Goal: Task Accomplishment & Management: Manage account settings

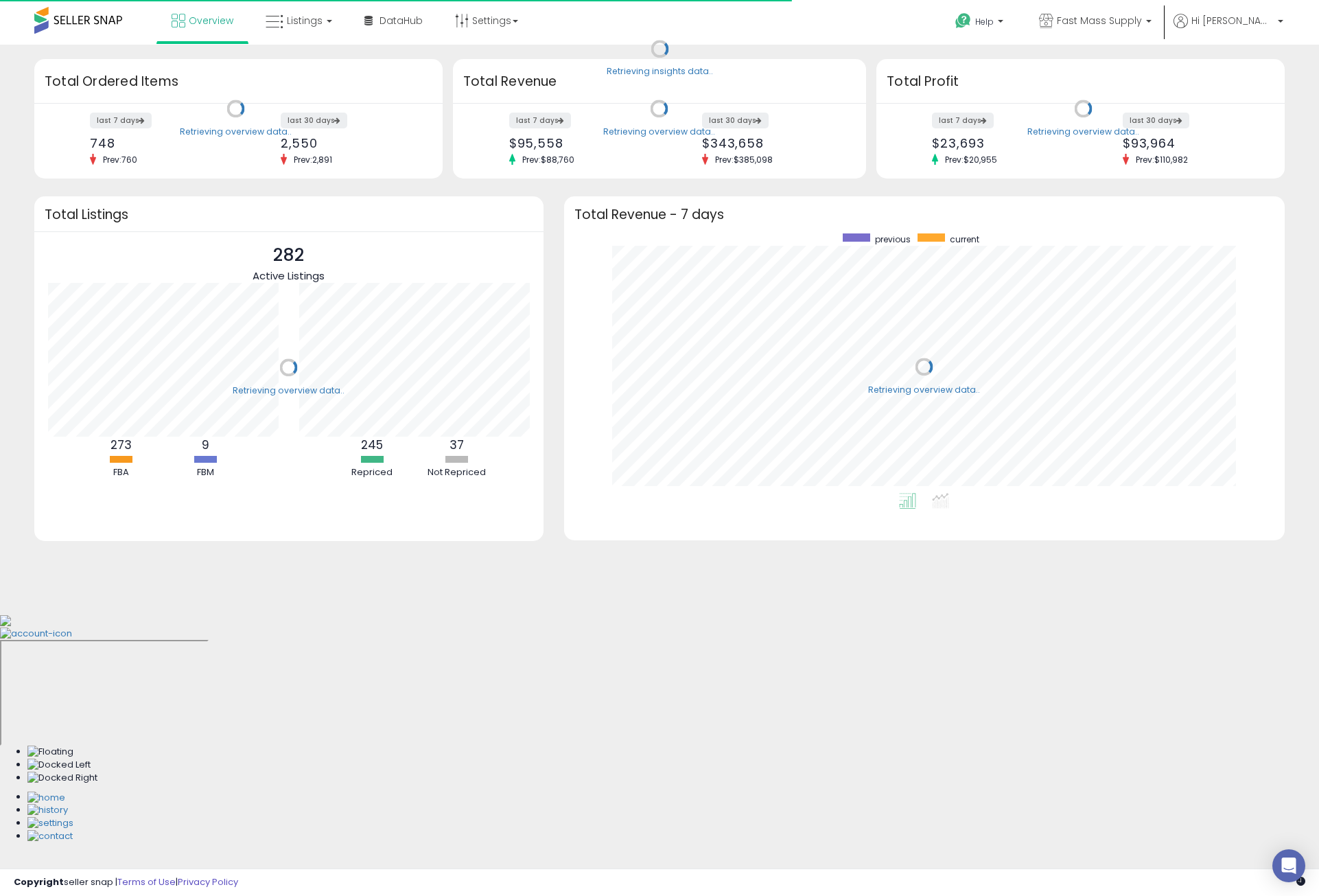
scroll to position [259, 694]
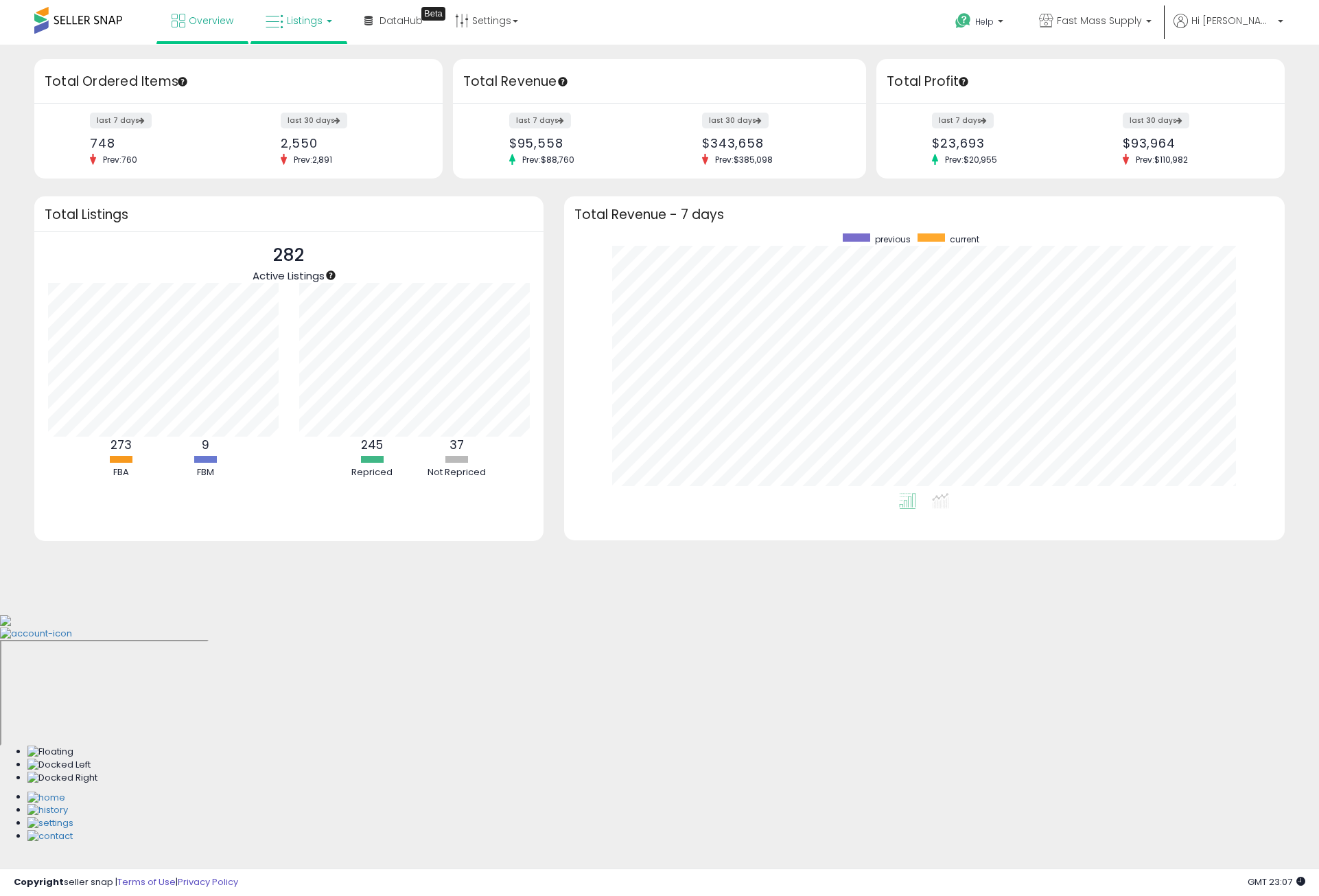
click at [291, 22] on span "Listings" at bounding box center [305, 21] width 36 height 14
click at [332, 64] on icon at bounding box center [309, 68] width 60 height 18
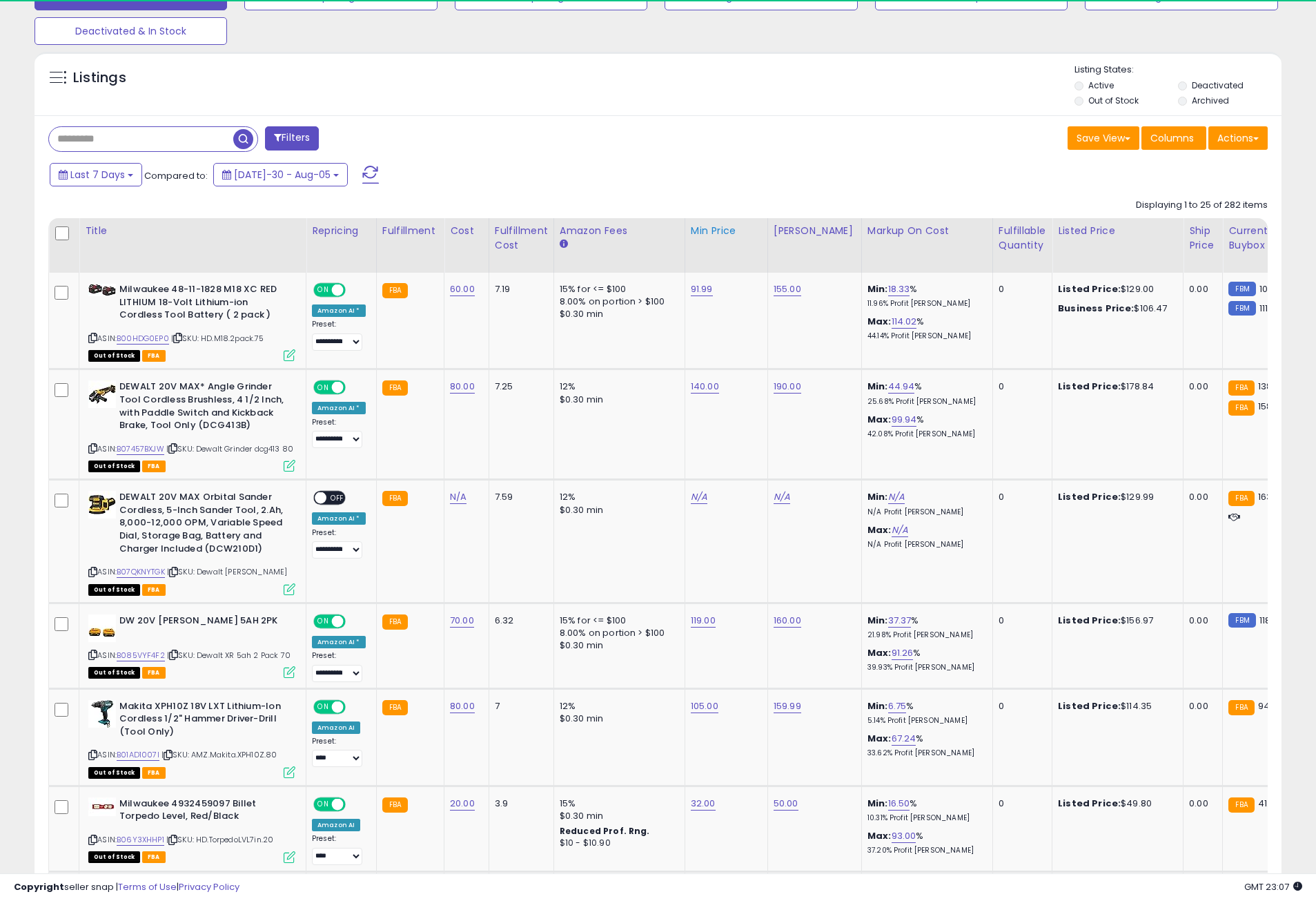
scroll to position [283, 724]
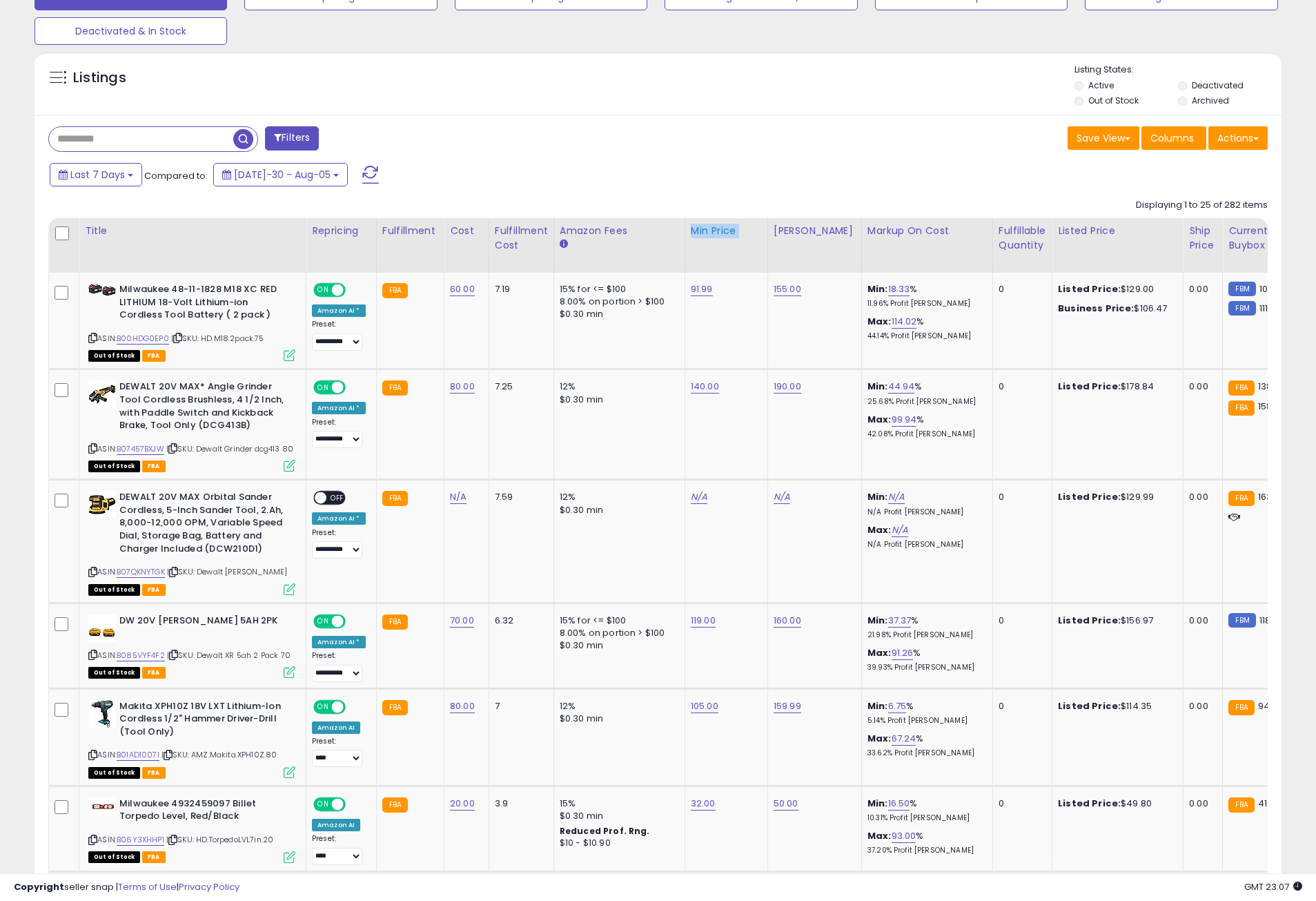
drag, startPoint x: 684, startPoint y: 236, endPoint x: 731, endPoint y: 272, distance: 59.2
click at [731, 272] on th "Min Price" at bounding box center [725, 245] width 83 height 54
drag, startPoint x: 755, startPoint y: 237, endPoint x: 807, endPoint y: 239, distance: 52.0
click at [807, 239] on tr "Title Repricing Fulfillment Cost Amazon Fees" at bounding box center [1109, 245] width 2120 height 54
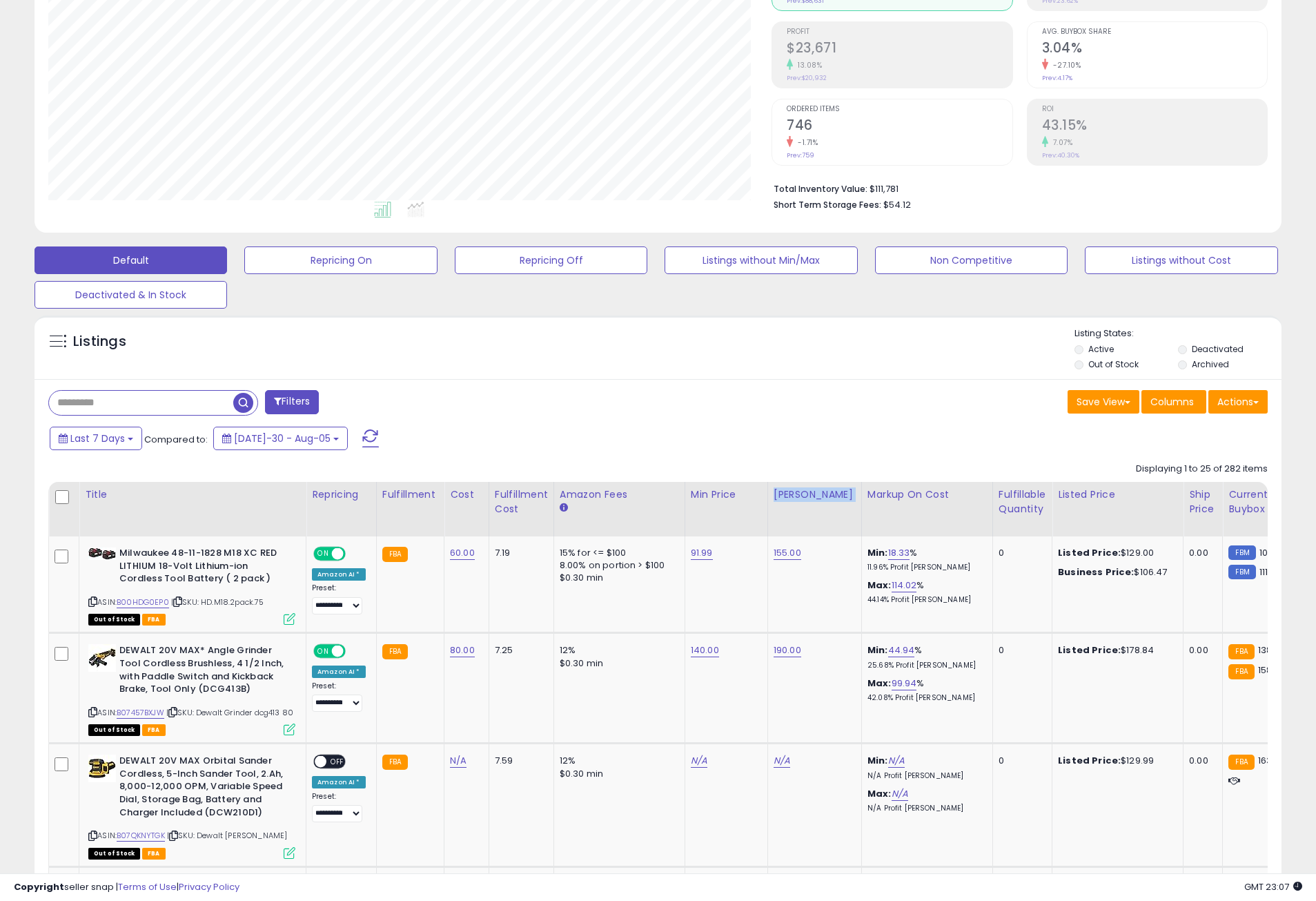
scroll to position [149, 0]
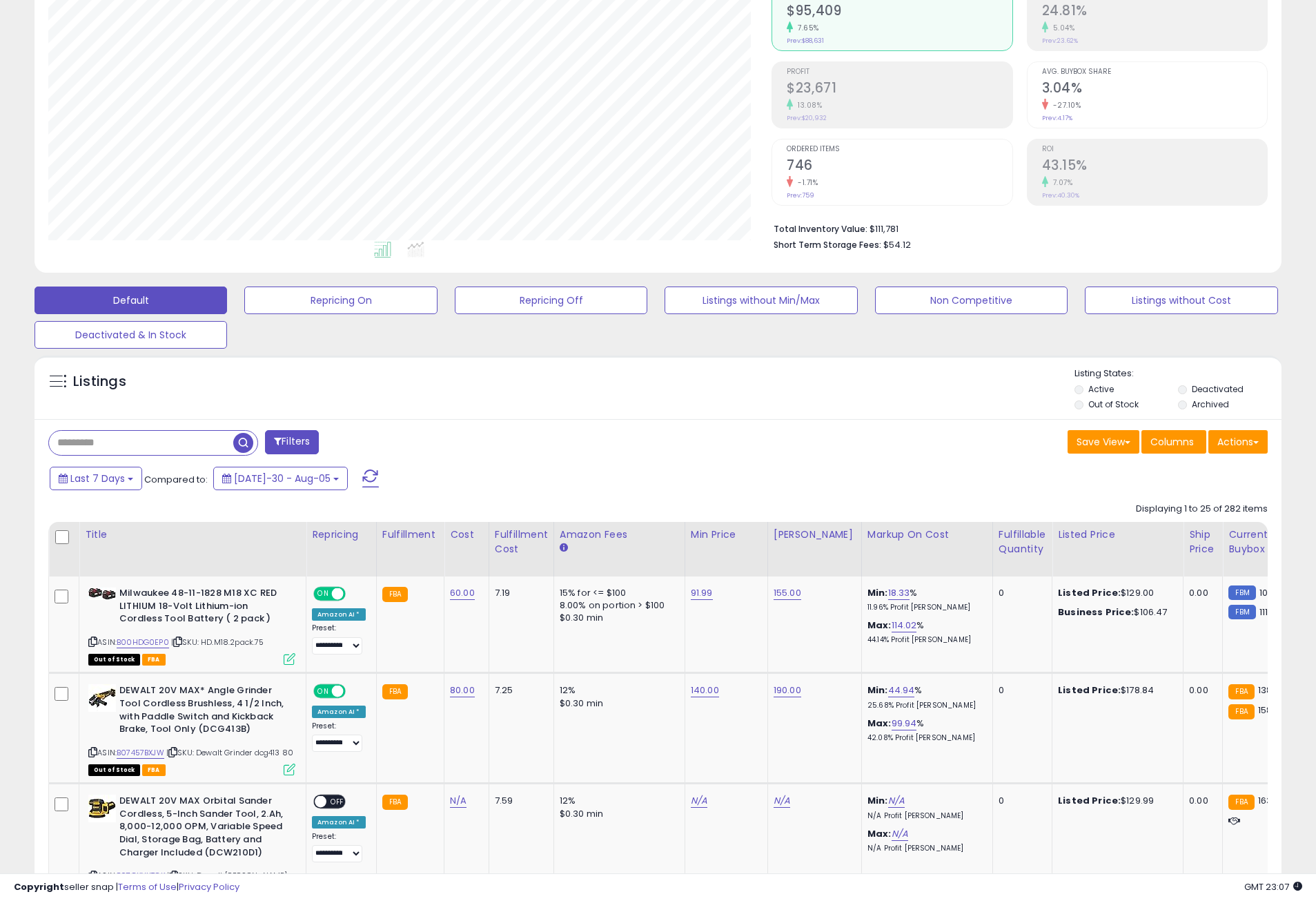
click at [827, 414] on div "Listings Active" at bounding box center [658, 387] width 1247 height 64
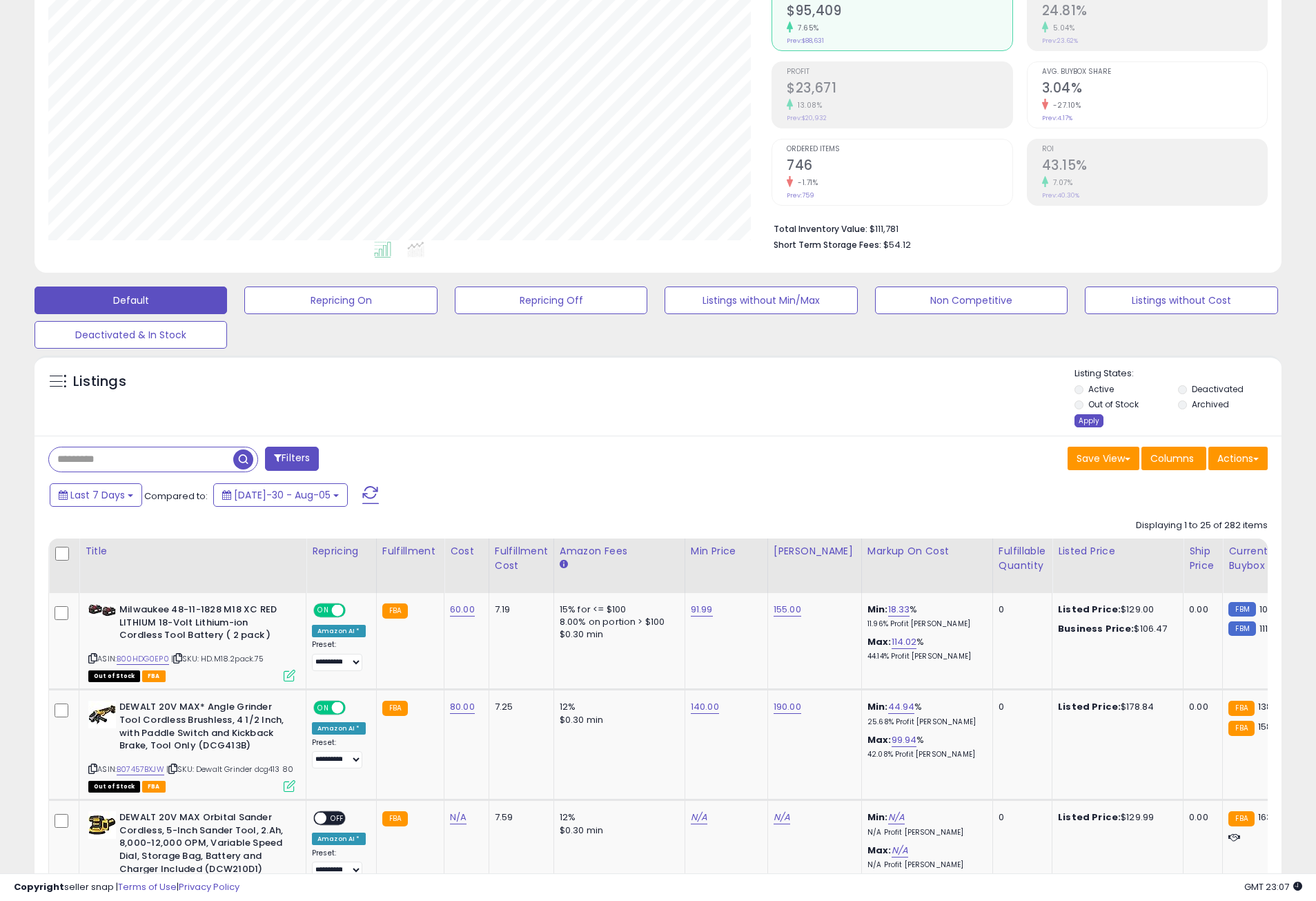
drag, startPoint x: 1091, startPoint y: 425, endPoint x: 1015, endPoint y: 443, distance: 78.1
click at [1091, 425] on div "Apply" at bounding box center [1089, 420] width 29 height 13
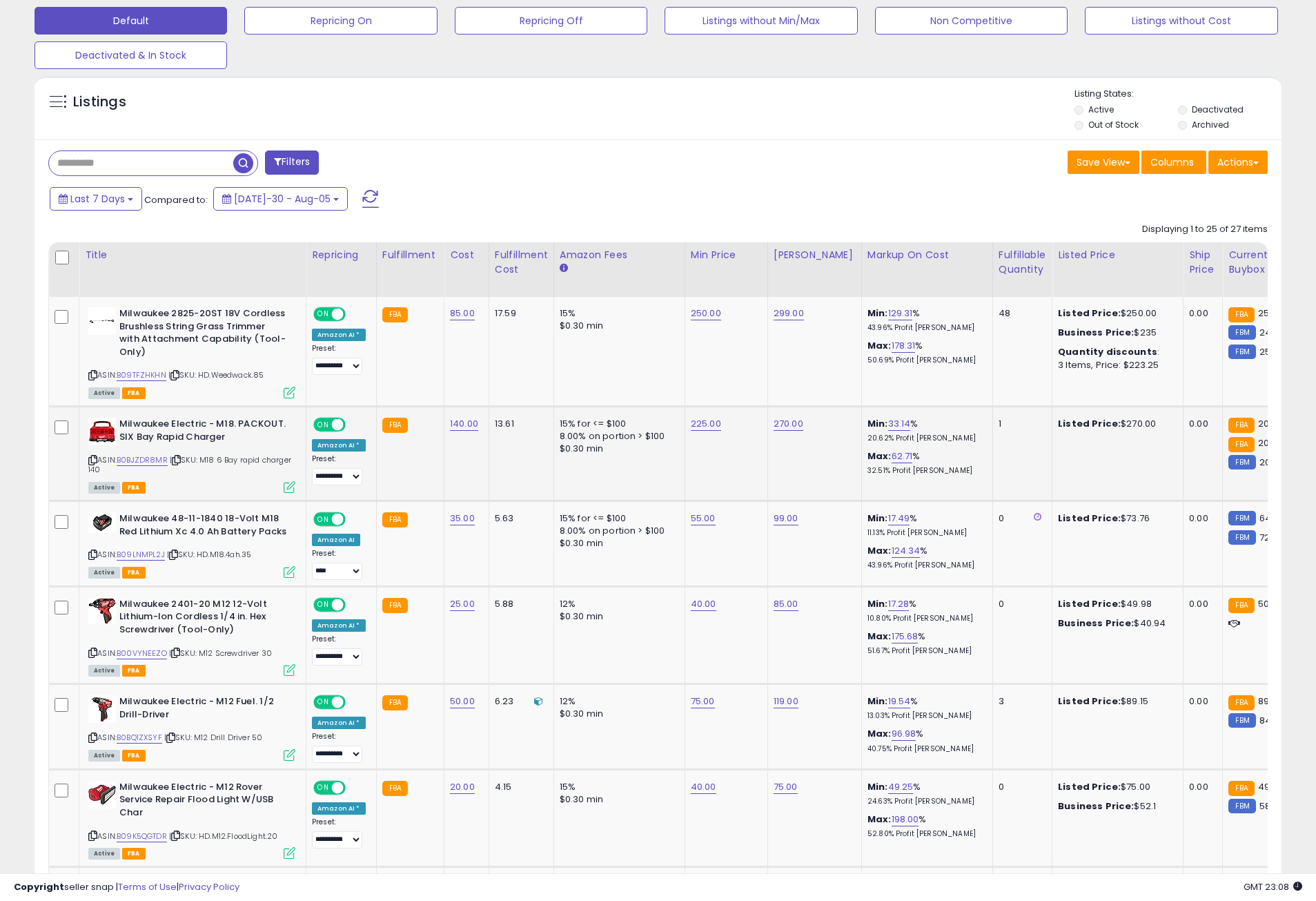
scroll to position [283, 724]
click at [684, 315] on td "250.00" at bounding box center [725, 351] width 83 height 109
drag, startPoint x: 120, startPoint y: 310, endPoint x: 285, endPoint y: 351, distance: 170.0
click at [285, 351] on b "Milwaukee 2825-20ST 18V Cordless Brushless String Grass Trimmer with Attachment…" at bounding box center [203, 334] width 168 height 54
click at [706, 352] on td "250.00" at bounding box center [725, 351] width 83 height 109
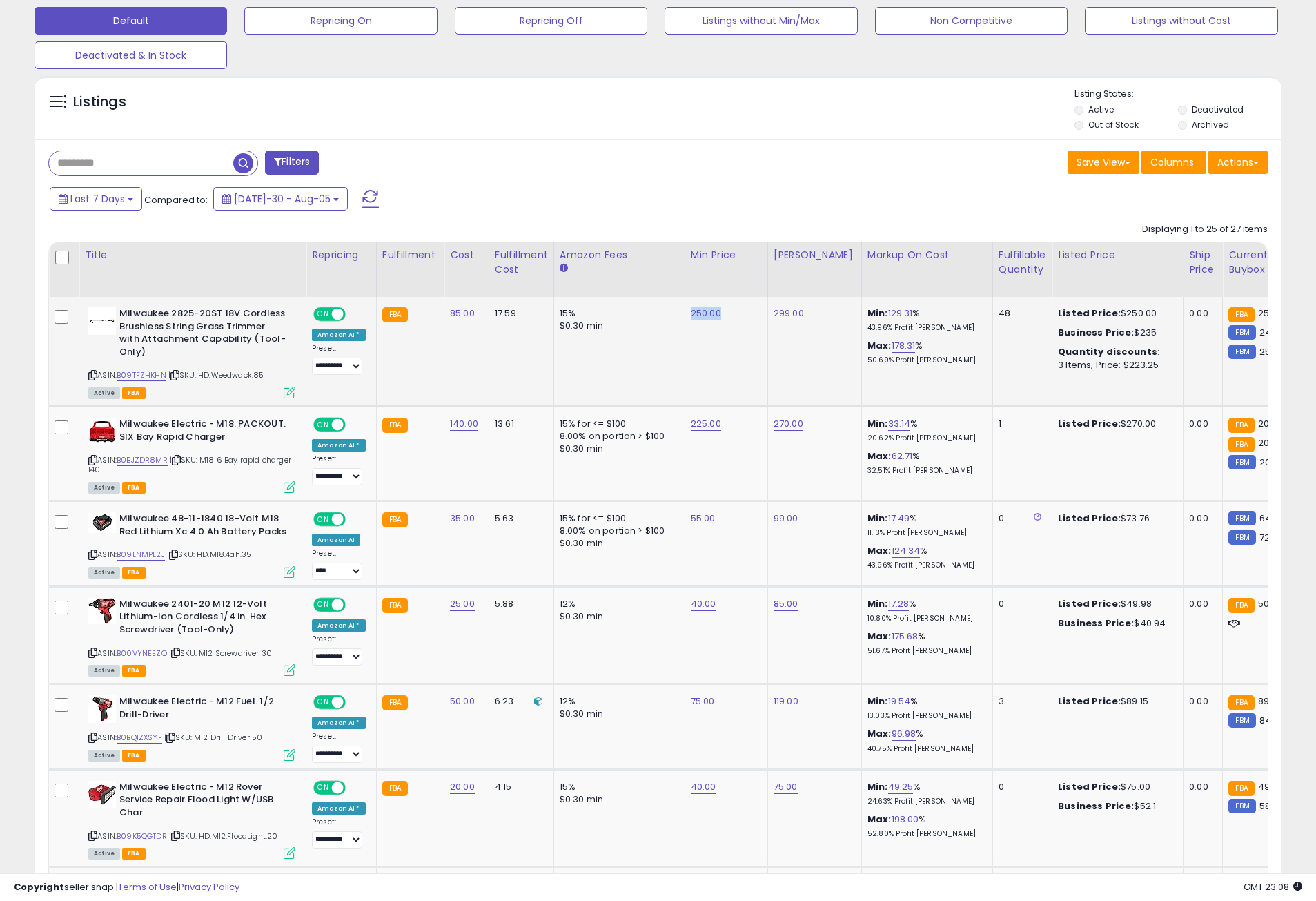
drag, startPoint x: 683, startPoint y: 317, endPoint x: 725, endPoint y: 321, distance: 42.2
click at [725, 321] on td "250.00" at bounding box center [725, 351] width 83 height 109
drag, startPoint x: 758, startPoint y: 321, endPoint x: 804, endPoint y: 319, distance: 46.0
click at [804, 501] on tr "**********" at bounding box center [1123, 544] width 2148 height 86
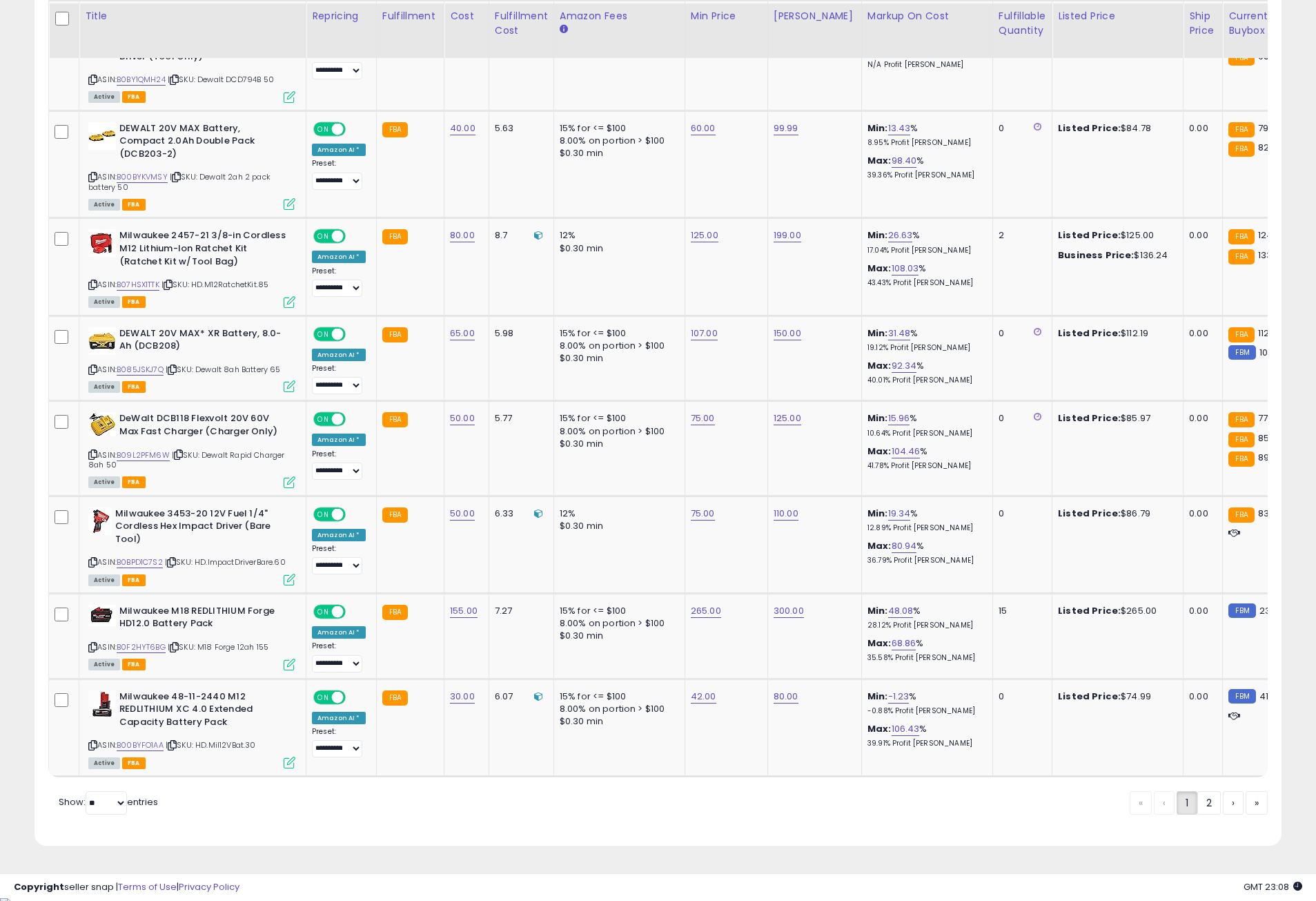
scroll to position [2411, 0]
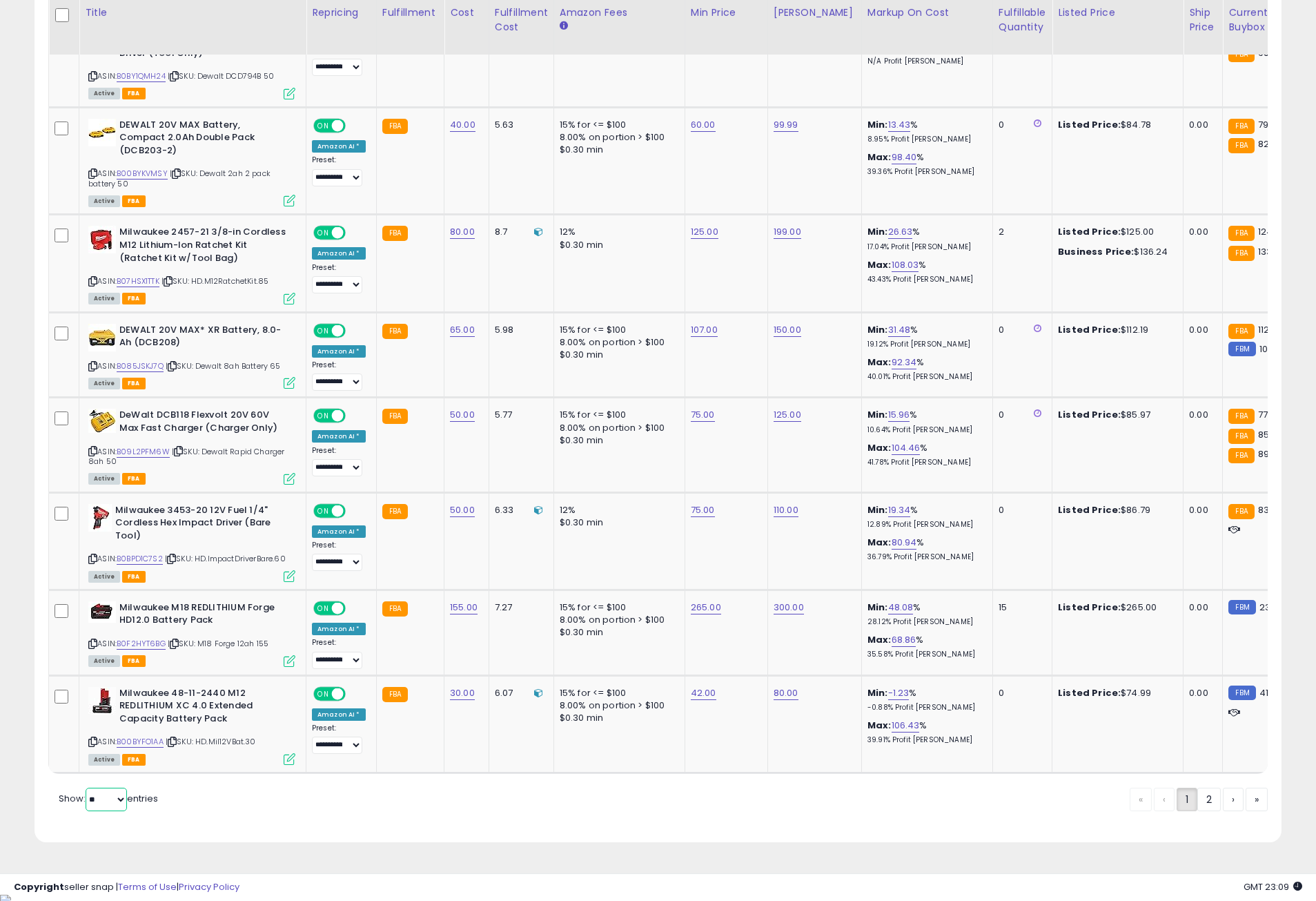
click at [111, 806] on select "** **" at bounding box center [107, 799] width 41 height 23
select select "**"
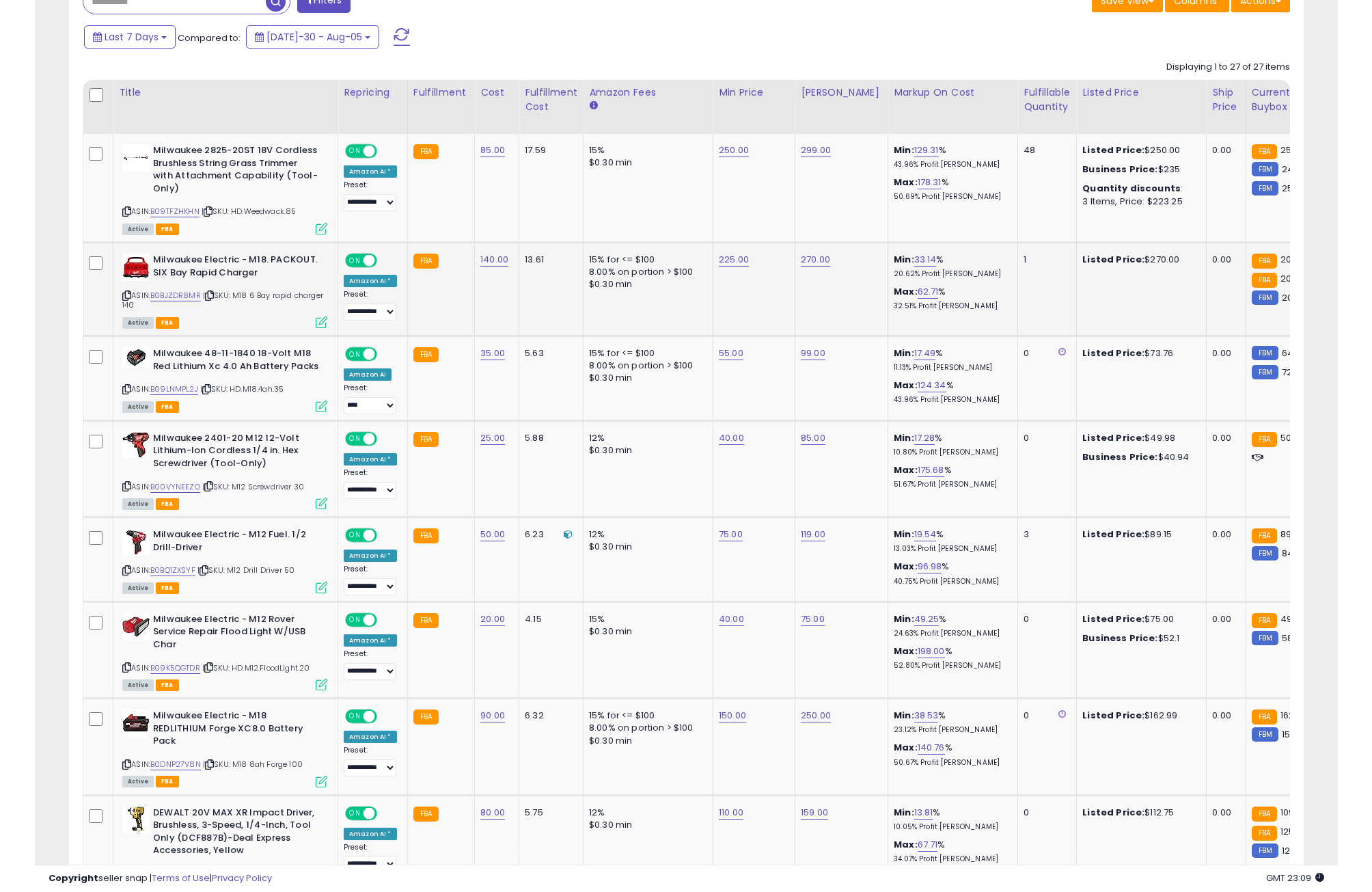
scroll to position [604, 0]
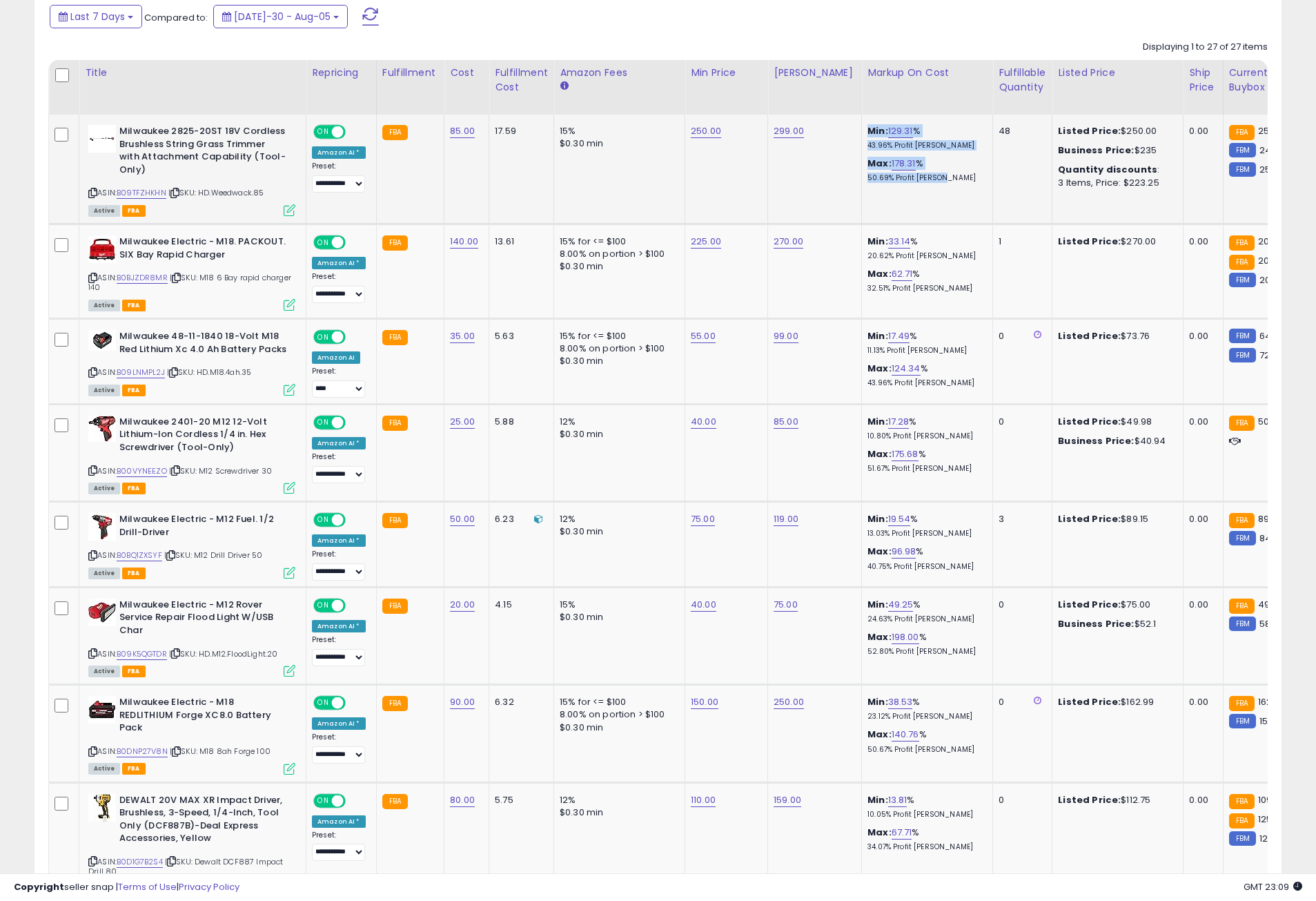
drag, startPoint x: 855, startPoint y: 133, endPoint x: 928, endPoint y: 179, distance: 86.3
click at [928, 179] on div "Min: 129.31 % 43.96% Profit Margin Max: 178.31 % 50.69% Profit Margin" at bounding box center [924, 153] width 114 height 58
click at [835, 191] on td "299.00" at bounding box center [815, 169] width 94 height 109
drag, startPoint x: 854, startPoint y: 242, endPoint x: 951, endPoint y: 303, distance: 114.6
click at [913, 310] on td "Min: 33.14 % 20.62% Profit Margin Max: 62.71 % 32.51% Profit Margin" at bounding box center [927, 272] width 132 height 95
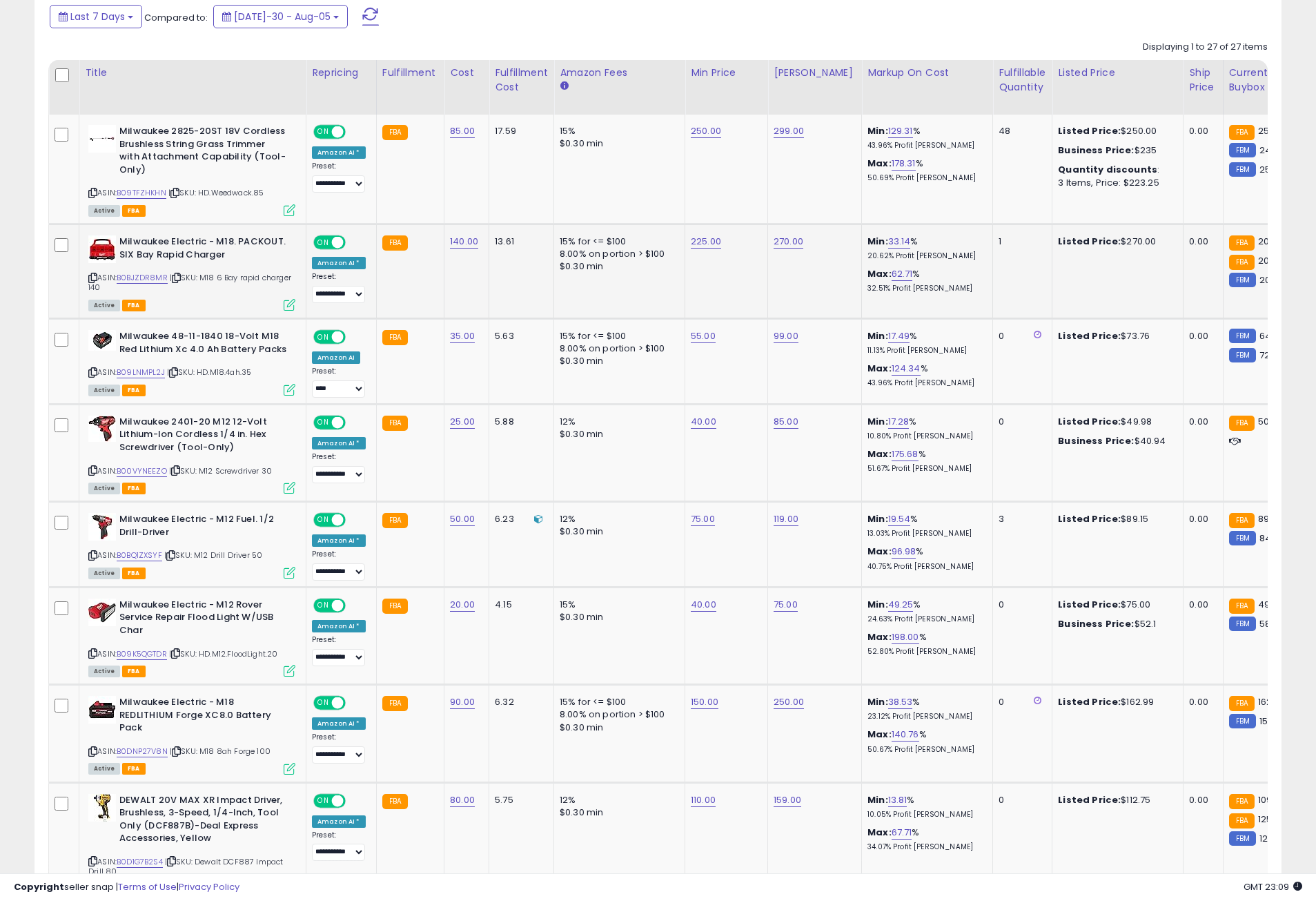
click at [993, 281] on td "1" at bounding box center [1022, 272] width 59 height 95
drag, startPoint x: 980, startPoint y: 133, endPoint x: 1001, endPoint y: 132, distance: 21.0
click at [1001, 132] on td "48" at bounding box center [1022, 169] width 59 height 109
drag, startPoint x: 979, startPoint y: 238, endPoint x: 992, endPoint y: 239, distance: 13.0
click at [993, 239] on td "1" at bounding box center [1022, 272] width 59 height 95
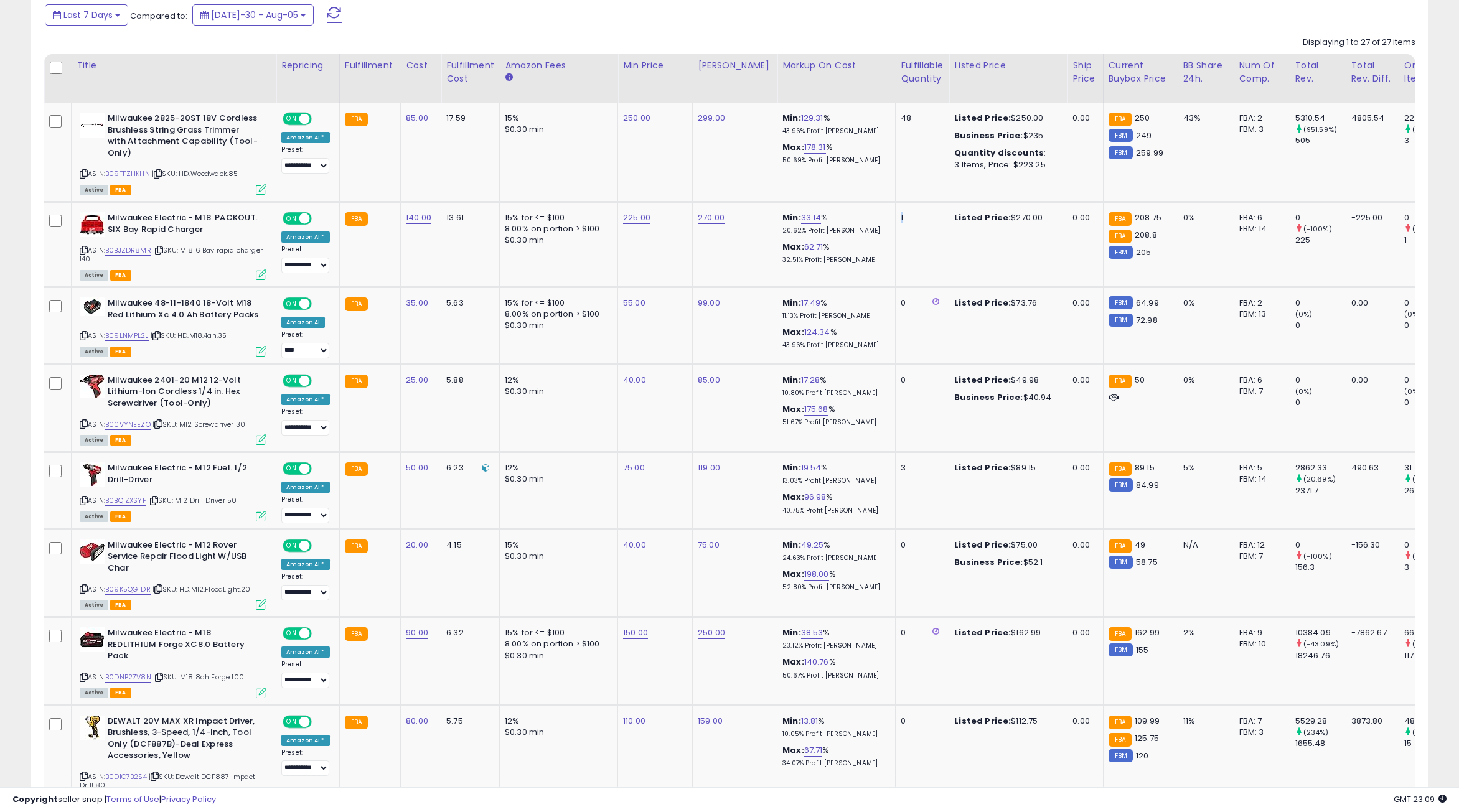
scroll to position [621811, 621574]
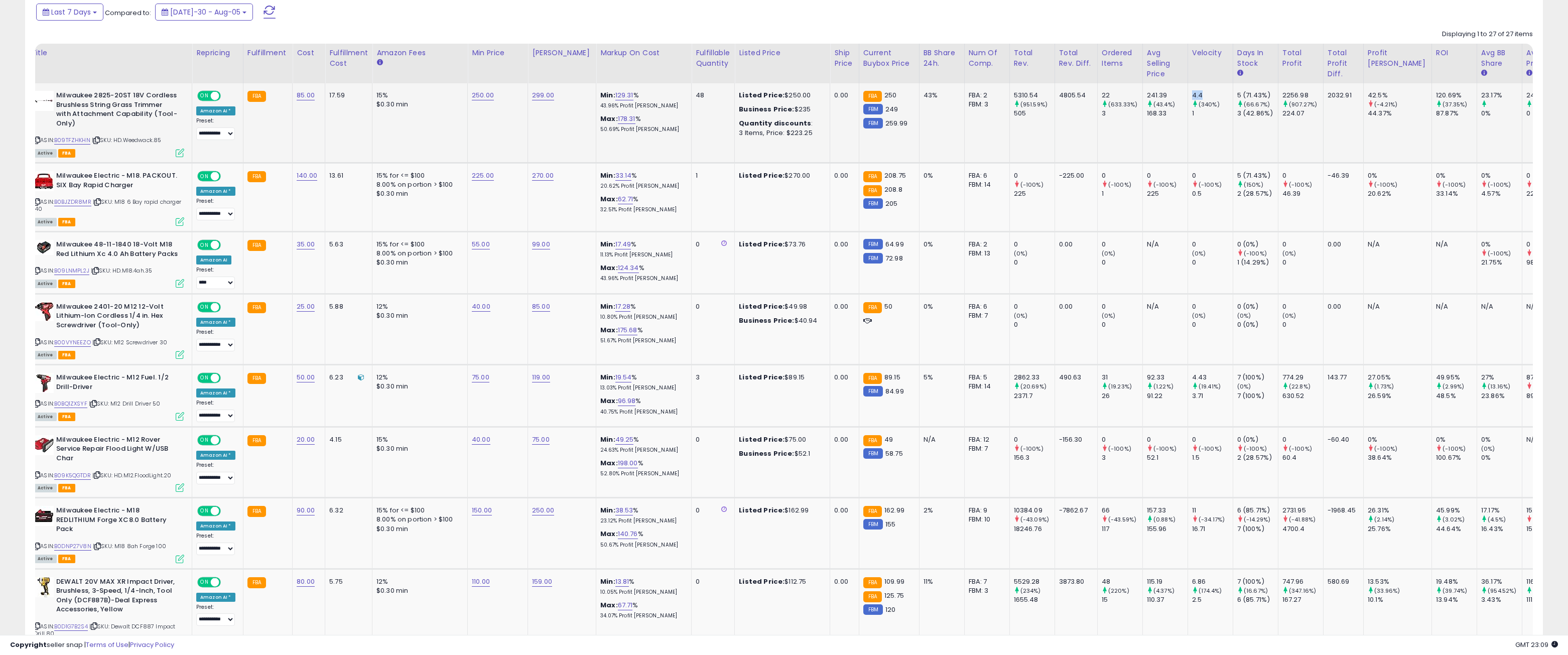
drag, startPoint x: 1192, startPoint y: 96, endPoint x: 1182, endPoint y: 96, distance: 10.0
click at [964, 96] on div "4.4" at bounding box center [1212, 95] width 41 height 9
click at [964, 114] on div "1" at bounding box center [1212, 113] width 41 height 9
drag, startPoint x: 1191, startPoint y: 114, endPoint x: 1177, endPoint y: 88, distance: 29.5
click at [964, 88] on td "4.4 (340%) 1" at bounding box center [1210, 122] width 45 height 79
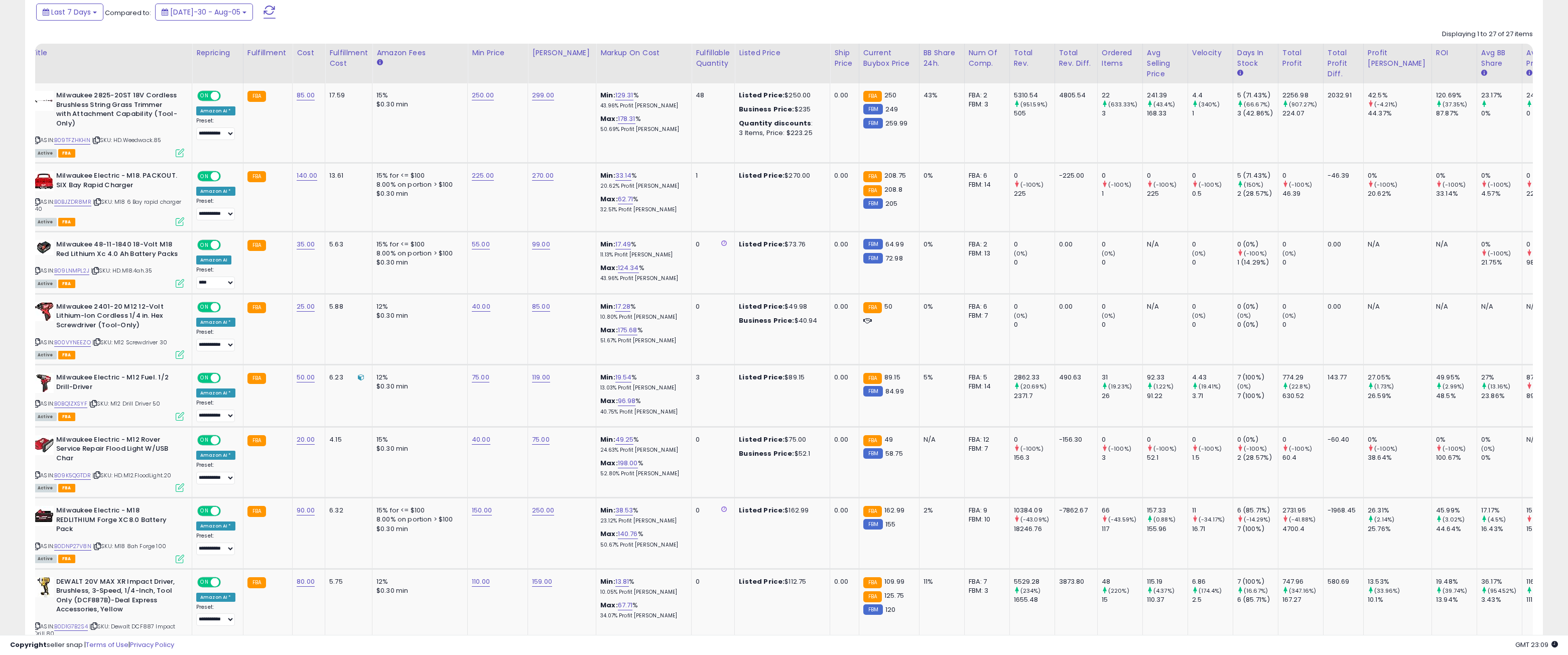
click at [964, 17] on div "Last 7 Days Compared to: Jul-30 - Aug-05" at bounding box center [595, 13] width 1123 height 22
drag, startPoint x: 463, startPoint y: 52, endPoint x: 573, endPoint y: 59, distance: 110.2
click at [573, 59] on tr "Title Repricing Fulfillment Cost Amazon Fees" at bounding box center [786, 63] width 1562 height 39
